Goal: Contribute content: Contribute content

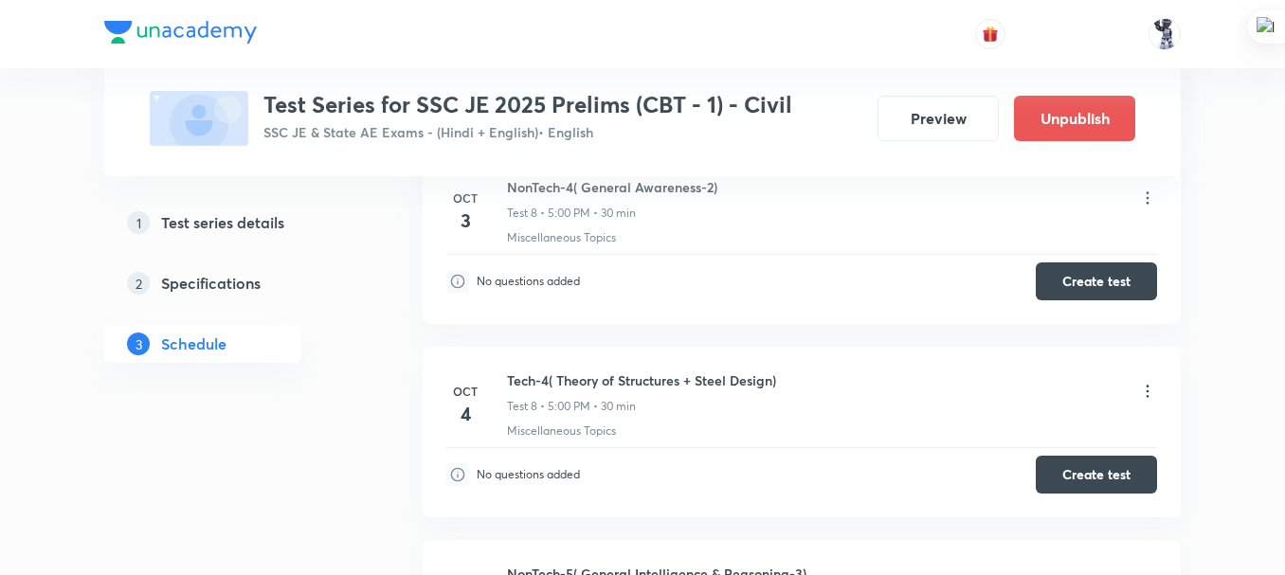
scroll to position [1449, 0]
click at [1090, 467] on button "Create test" at bounding box center [1096, 473] width 121 height 38
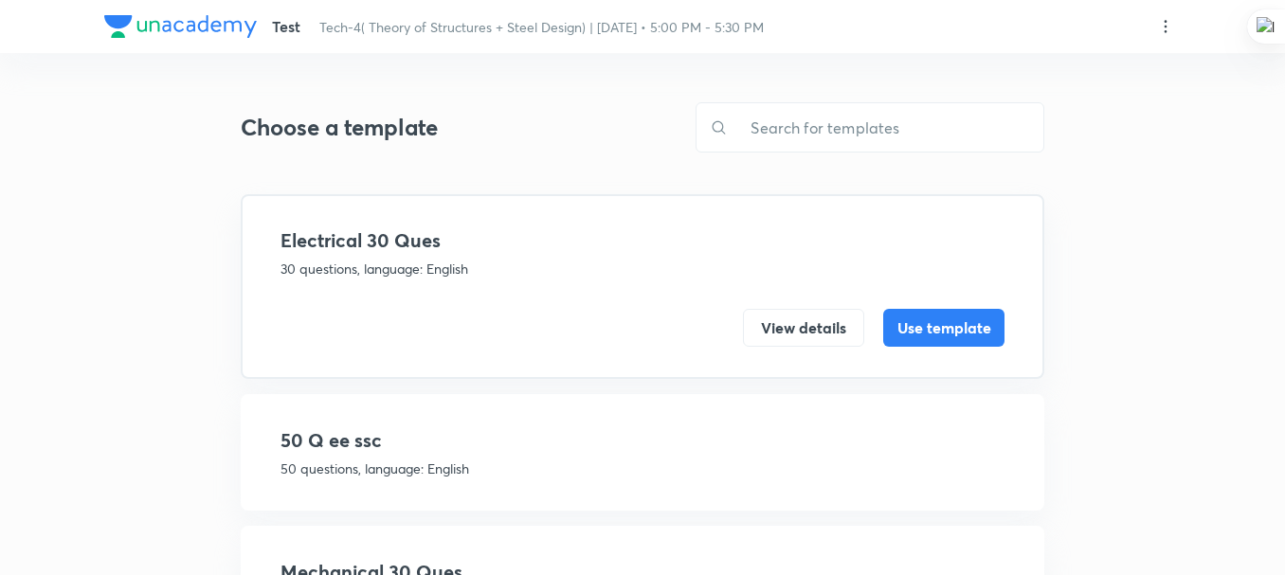
scroll to position [512, 0]
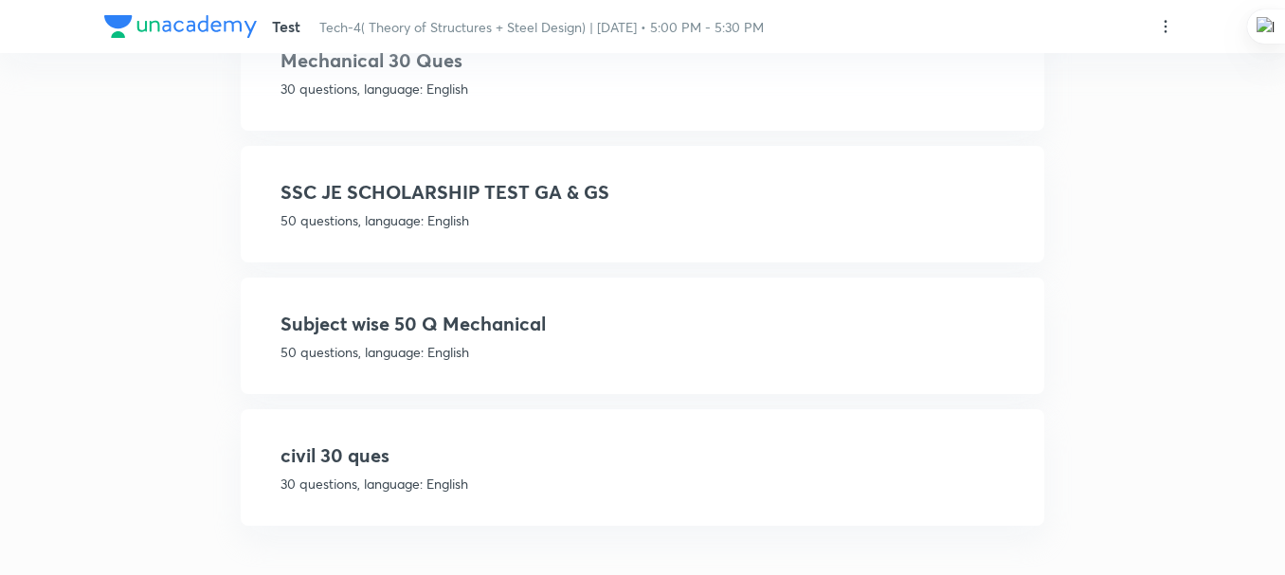
click at [452, 465] on h4 "civil 30 ques" at bounding box center [643, 456] width 724 height 28
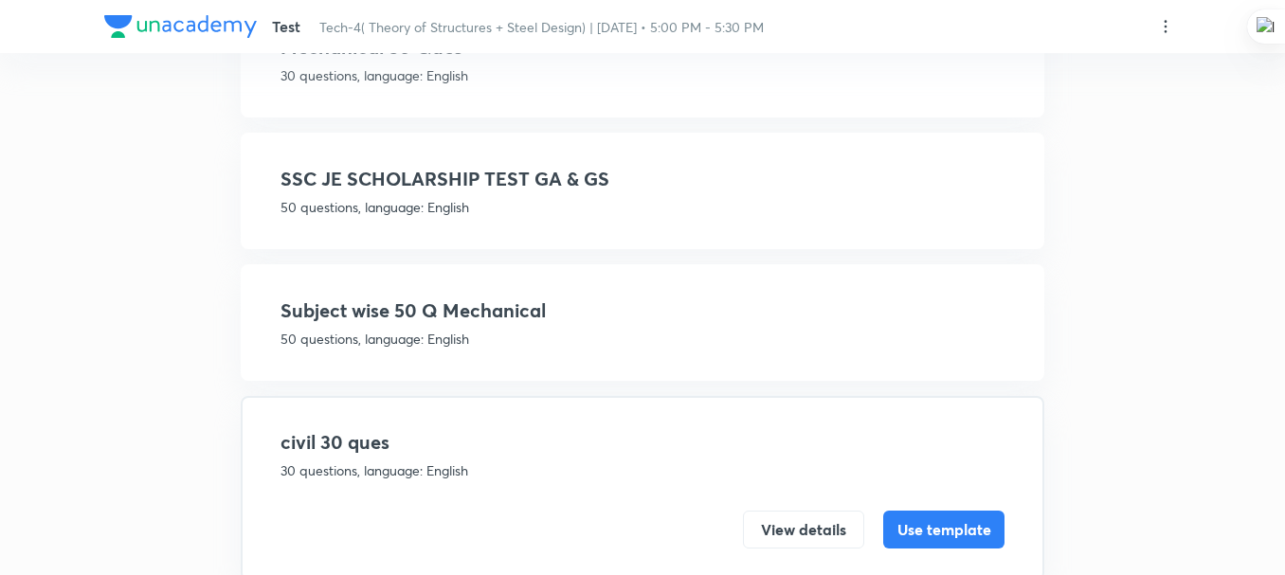
scroll to position [444, 0]
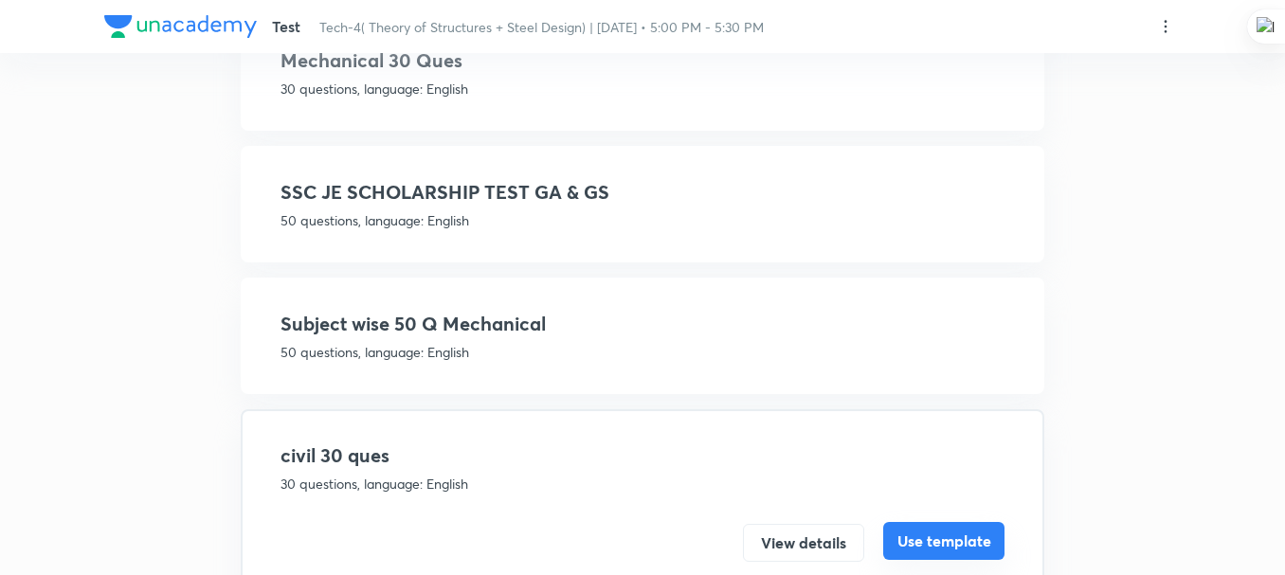
click at [979, 542] on button "Use template" at bounding box center [943, 541] width 121 height 38
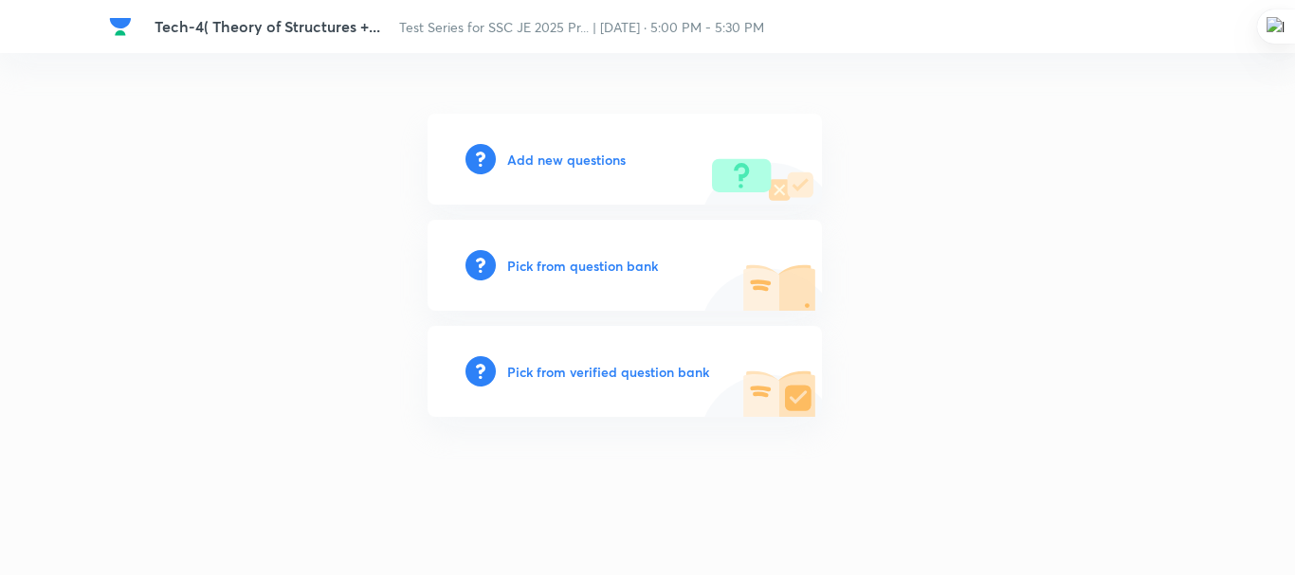
click at [569, 163] on h6 "Add new questions" at bounding box center [566, 160] width 118 height 20
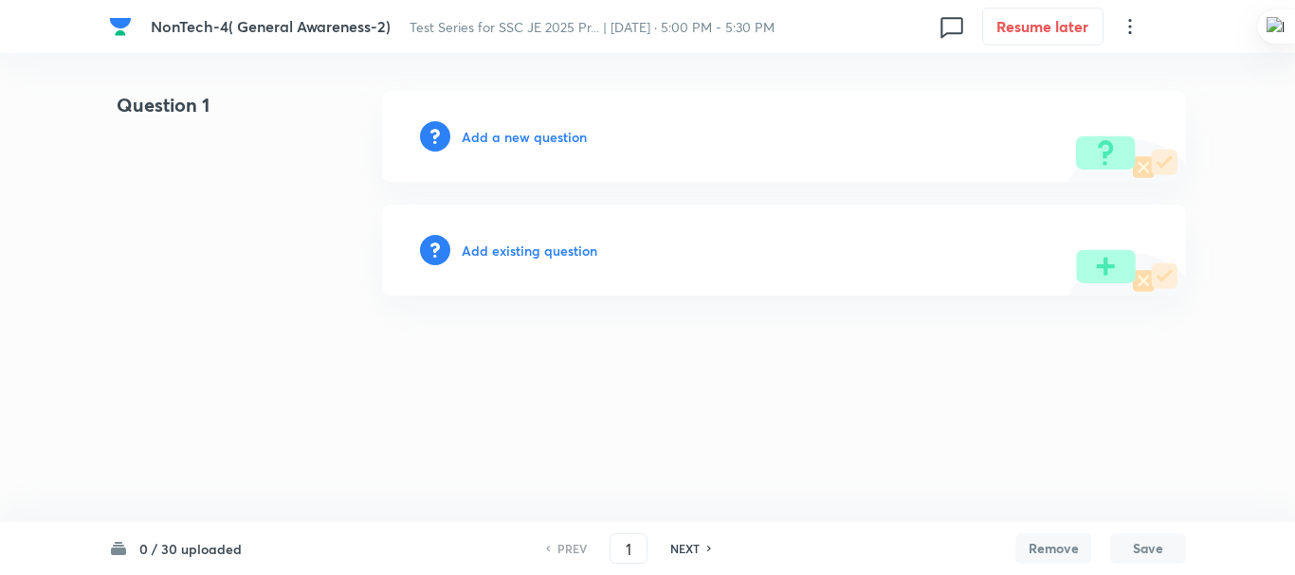
click at [517, 148] on div "Add a new question" at bounding box center [784, 136] width 804 height 91
click at [484, 138] on h6 "Add a new question" at bounding box center [524, 137] width 125 height 20
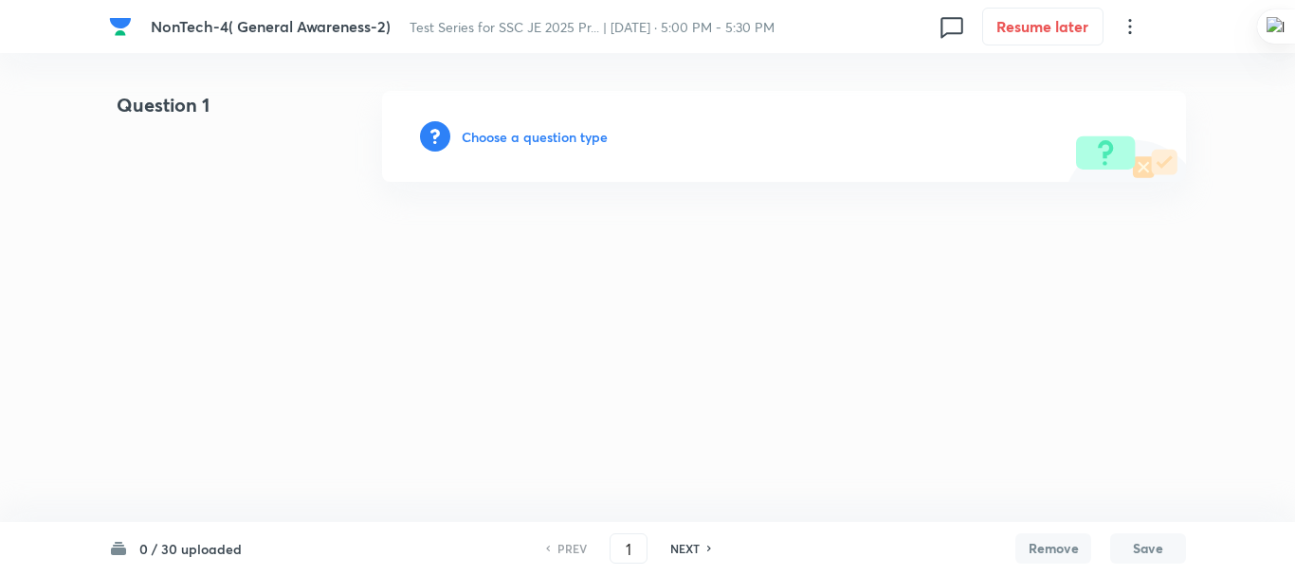
drag, startPoint x: 302, startPoint y: 242, endPoint x: 297, endPoint y: 233, distance: 10.3
click at [301, 242] on html "NonTech-4( General Awareness-2) Test Series for SSC JE 2025 Pr... | Oct 3, 2025…" at bounding box center [647, 136] width 1295 height 273
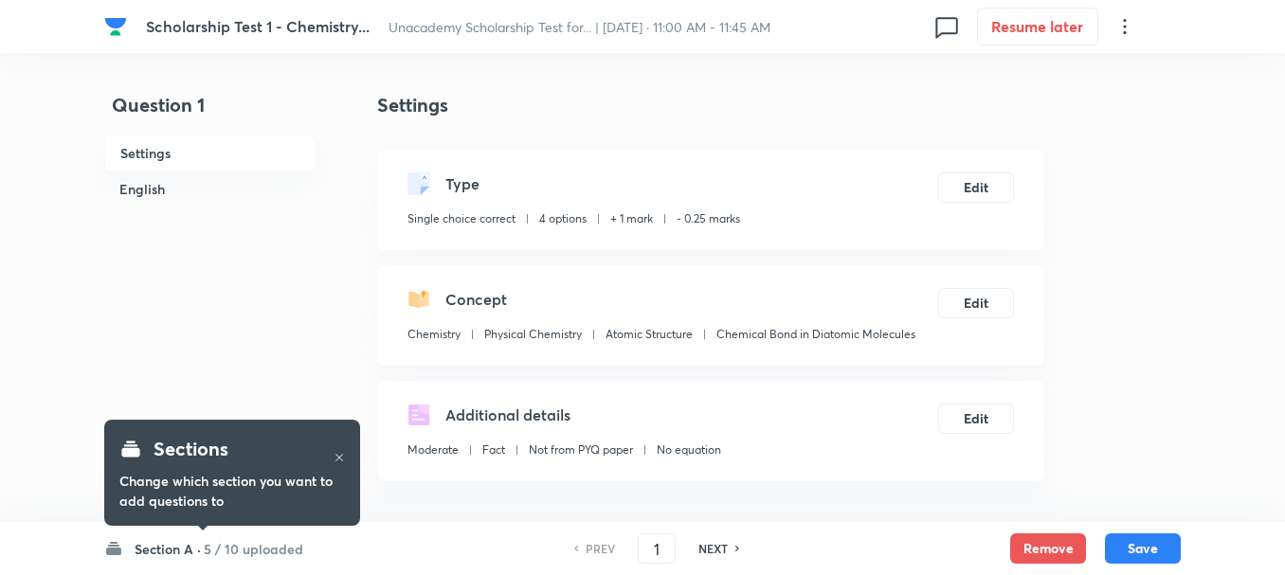
click at [219, 544] on h6 "5 / 10 uploaded" at bounding box center [254, 549] width 100 height 20
checkbox input "true"
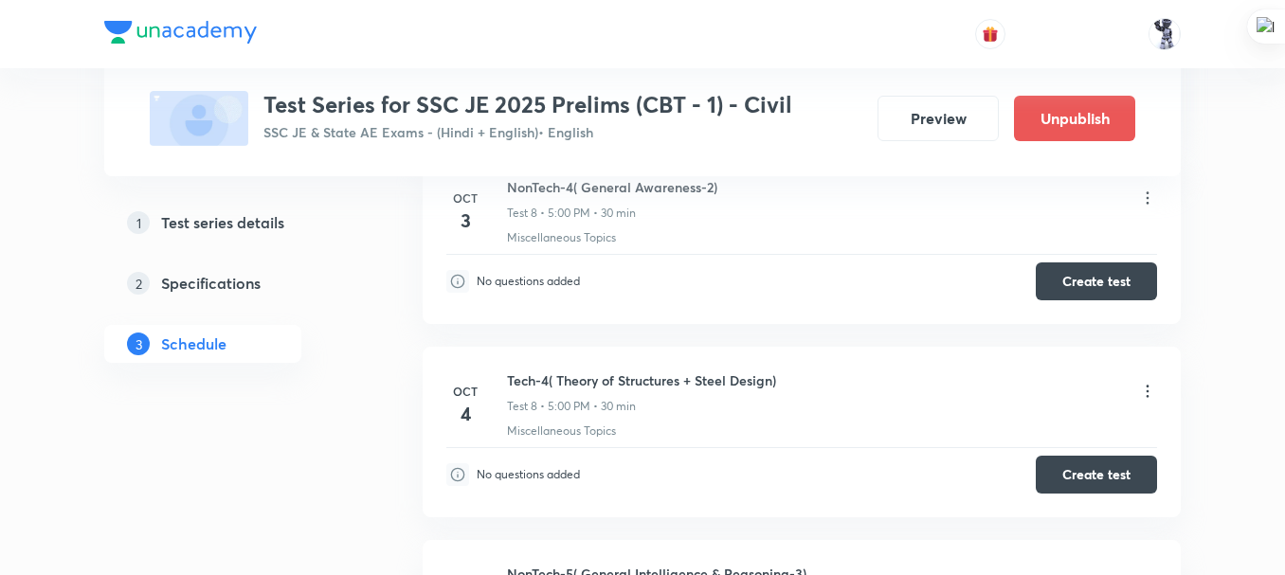
scroll to position [1134, 0]
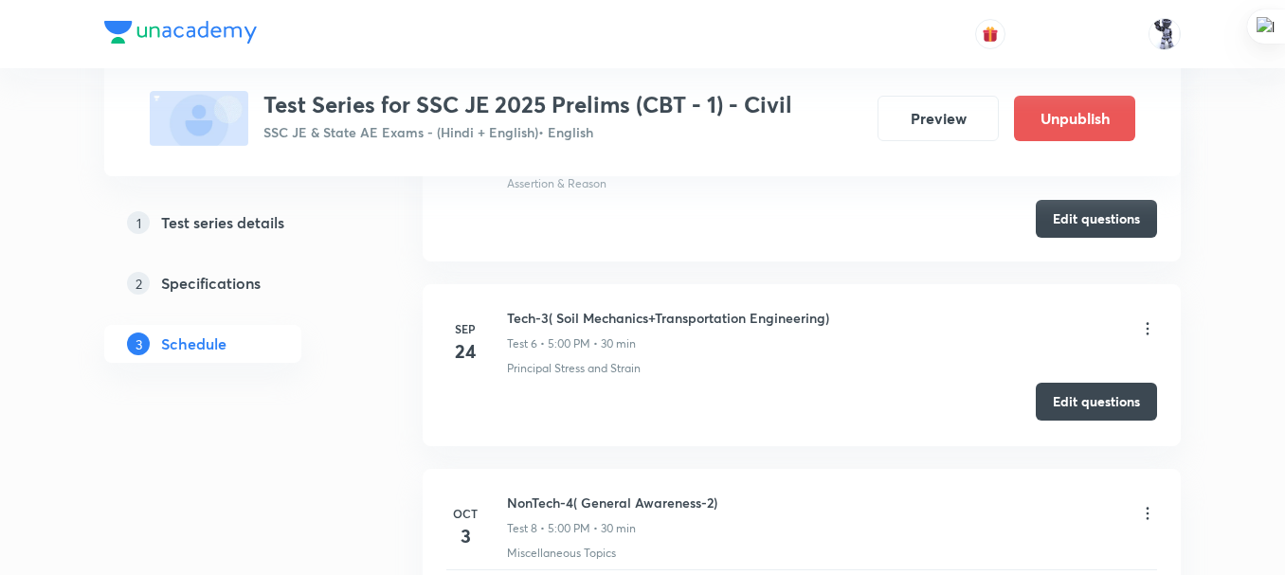
click at [1102, 396] on button "Edit questions" at bounding box center [1096, 402] width 121 height 38
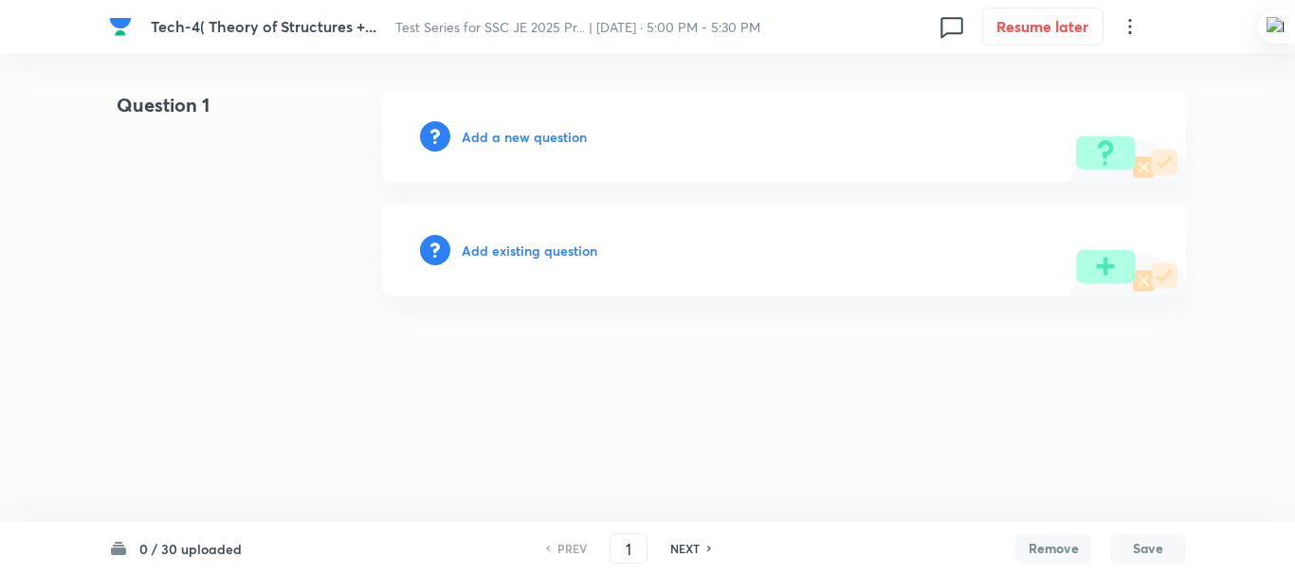
click at [298, 337] on html "Tech-4( Theory of Structures +... Test Series for SSC JE 2025 Pr... | [DATE] · …" at bounding box center [647, 193] width 1295 height 387
